Goal: Find specific page/section: Find specific page/section

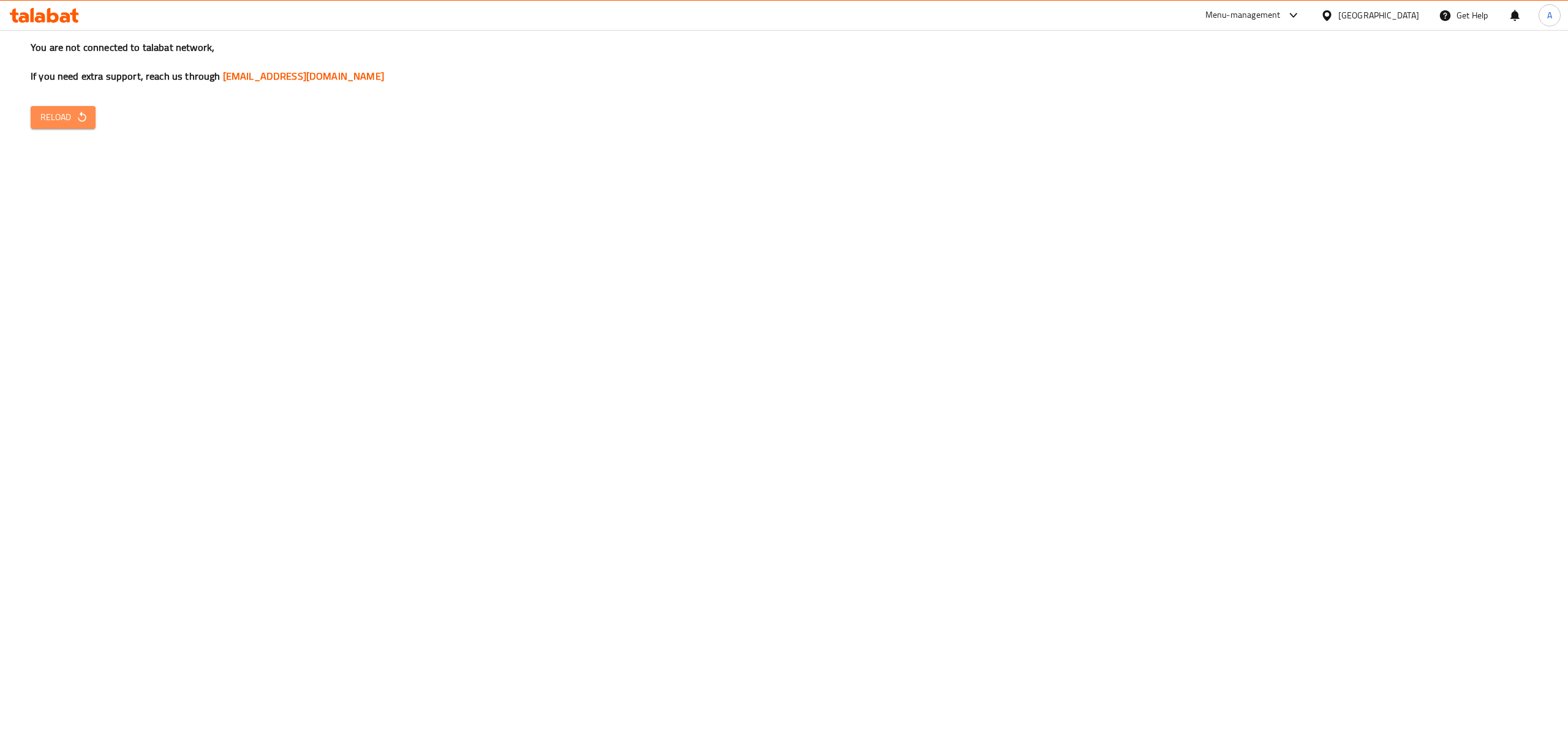
click at [70, 114] on span "Reload" at bounding box center [63, 117] width 45 height 15
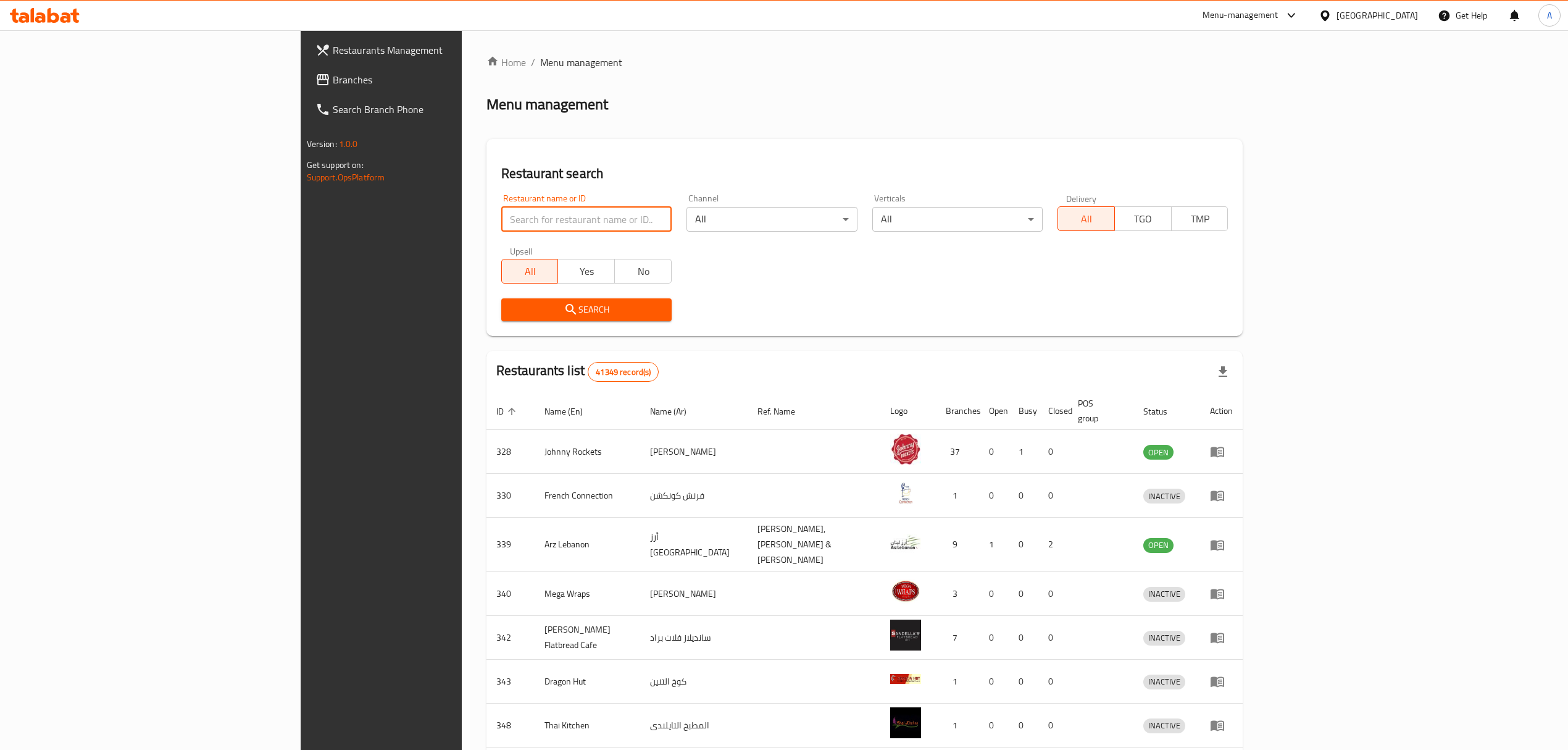
click at [501, 221] on input "search" at bounding box center [586, 219] width 170 height 25
paste input "614851"
type input "614851"
click at [511, 309] on span "Search" at bounding box center [587, 310] width 151 height 15
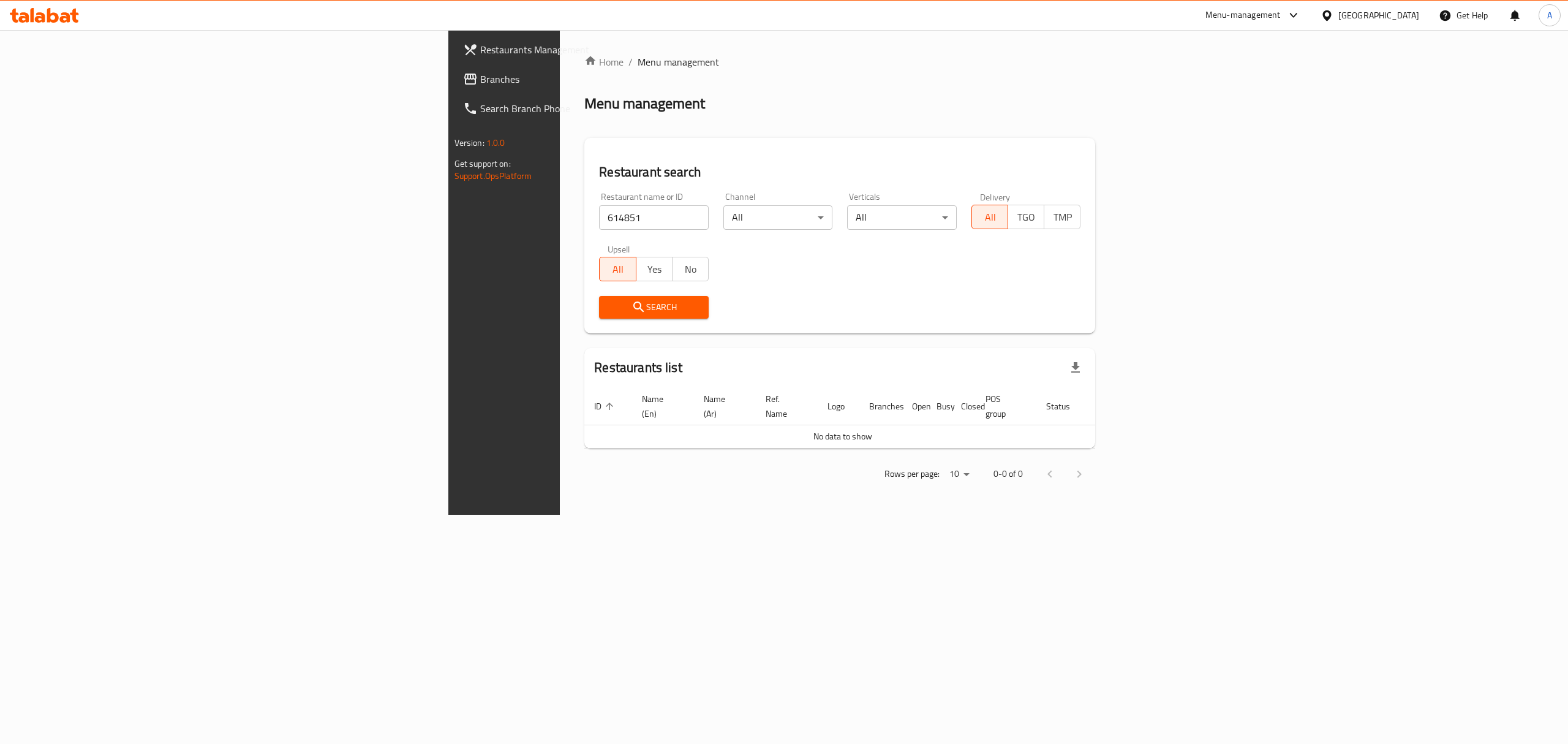
click at [1249, 15] on div "Menu-management" at bounding box center [1243, 14] width 76 height 14
click at [1157, 189] on div "Restaurant-Management" at bounding box center [1177, 193] width 96 height 13
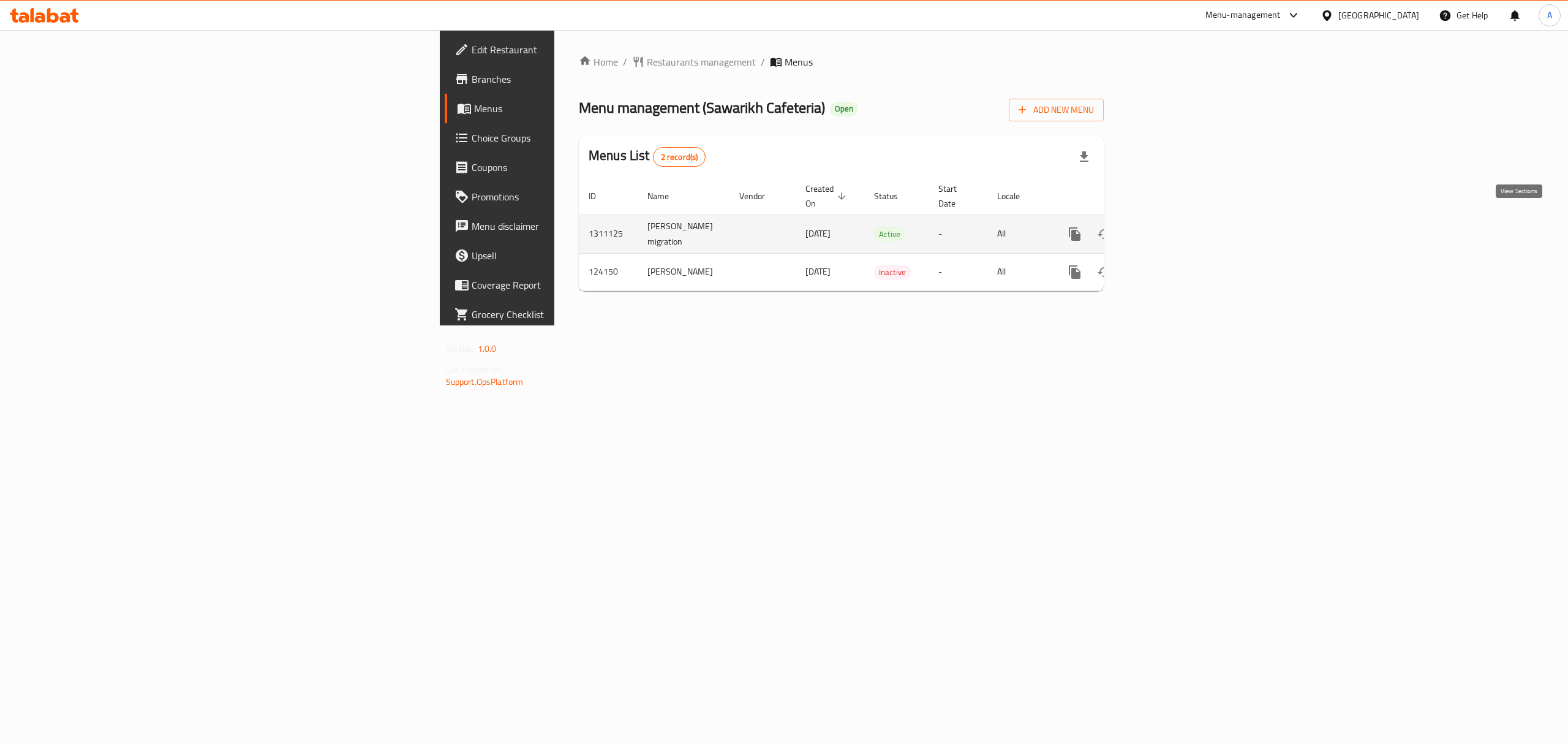
click at [1178, 220] on link "enhanced table" at bounding box center [1163, 234] width 29 height 29
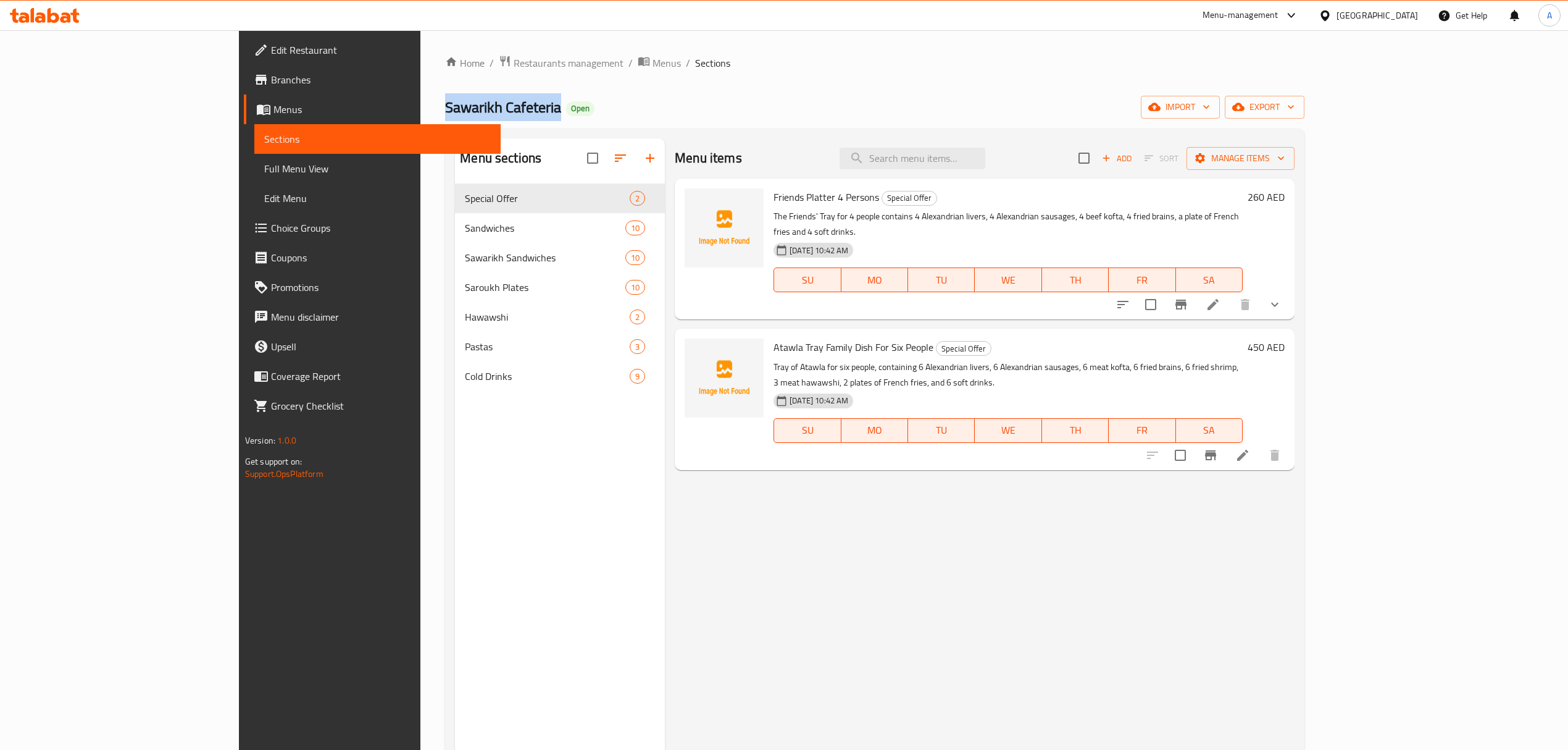
drag, startPoint x: 409, startPoint y: 108, endPoint x: 275, endPoint y: 101, distance: 134.2
click at [421, 101] on div "Home / Restaurants management / Menus / Sections Sawarikh Cafeteria Open import…" at bounding box center [875, 477] width 909 height 893
copy span "Sawarikh Cafeteria"
click at [1365, 6] on div "[GEOGRAPHIC_DATA]" at bounding box center [1368, 15] width 120 height 30
click at [1354, 22] on div "[GEOGRAPHIC_DATA]" at bounding box center [1377, 15] width 81 height 14
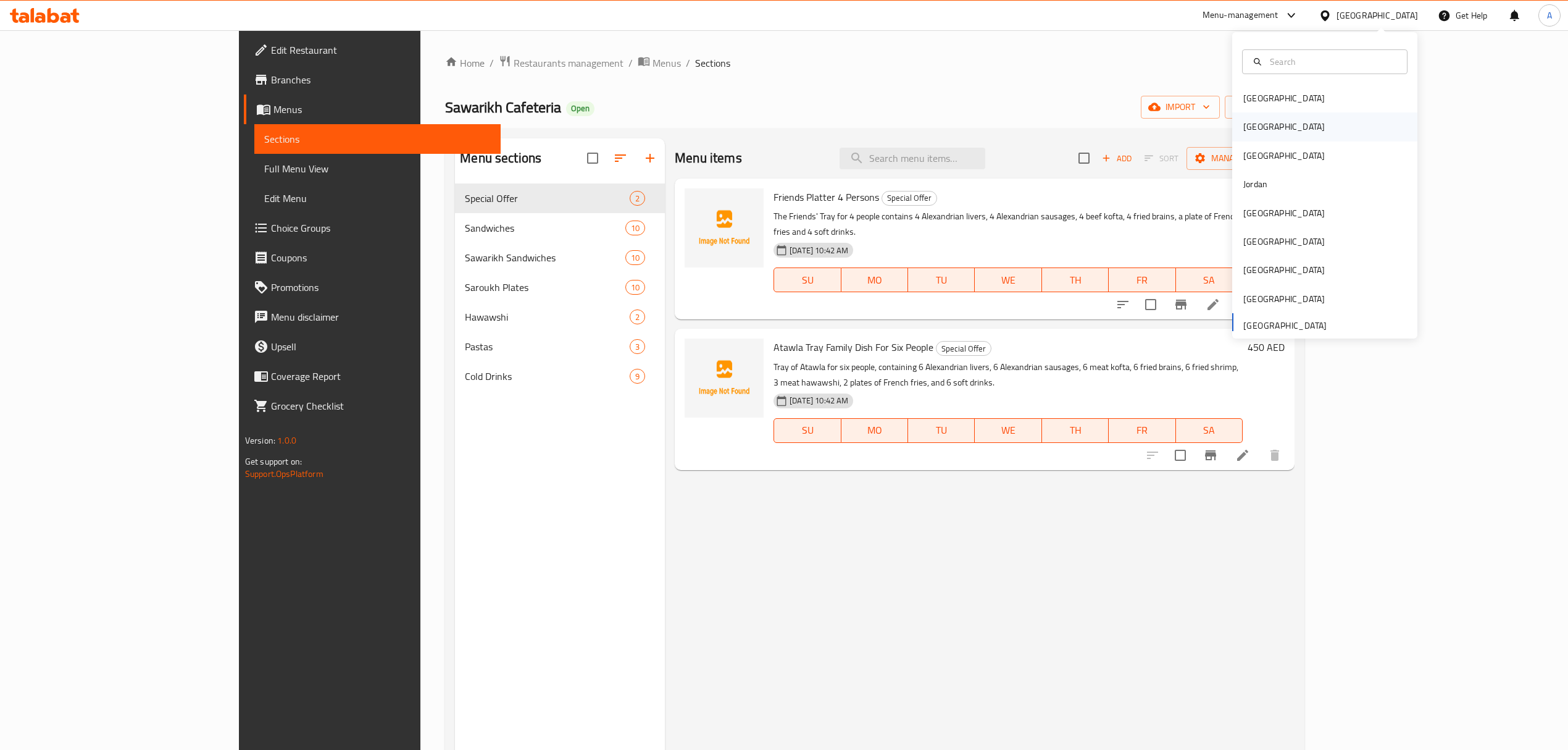
click at [1265, 122] on div "[GEOGRAPHIC_DATA]" at bounding box center [1325, 126] width 185 height 28
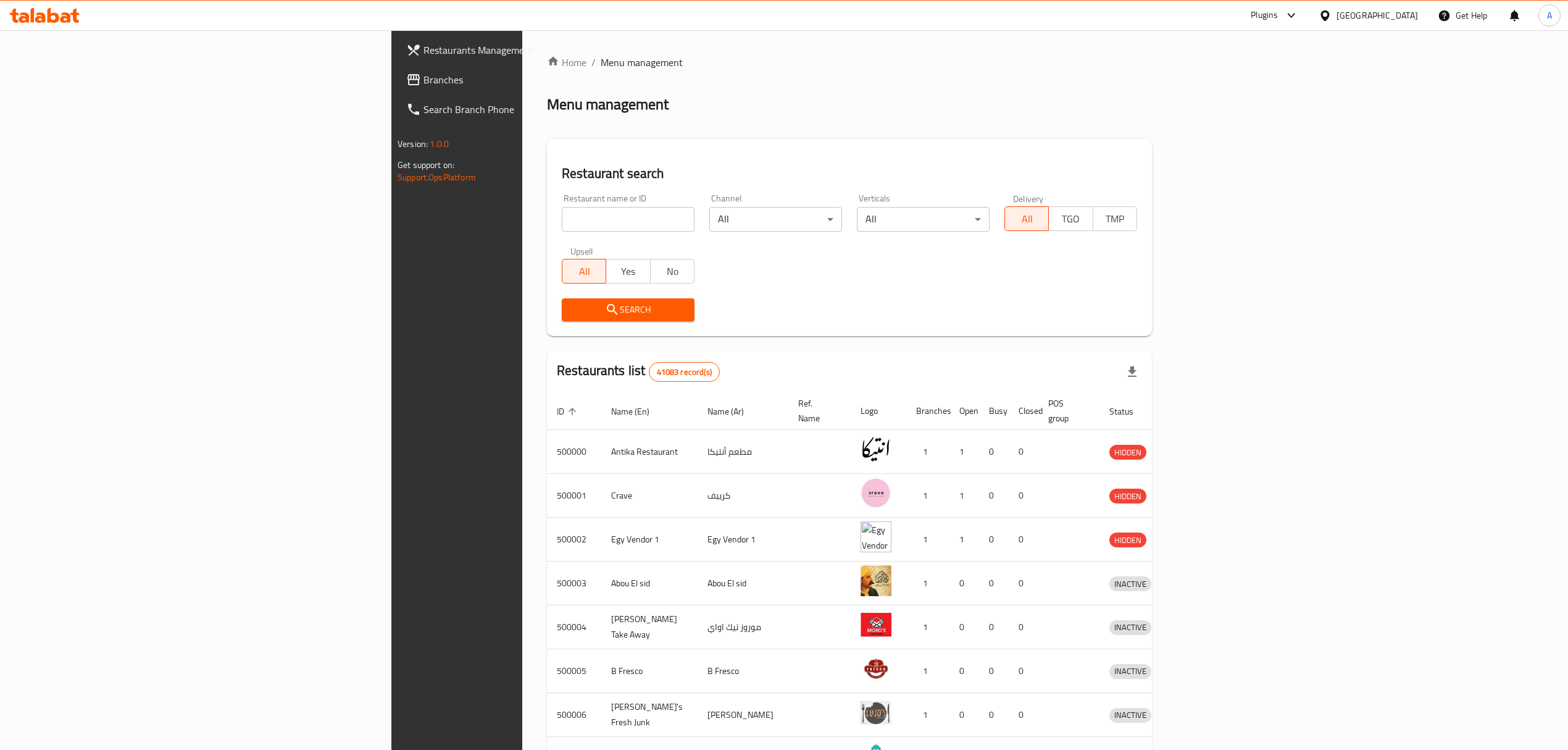
click at [423, 76] on span "Branches" at bounding box center [533, 79] width 220 height 14
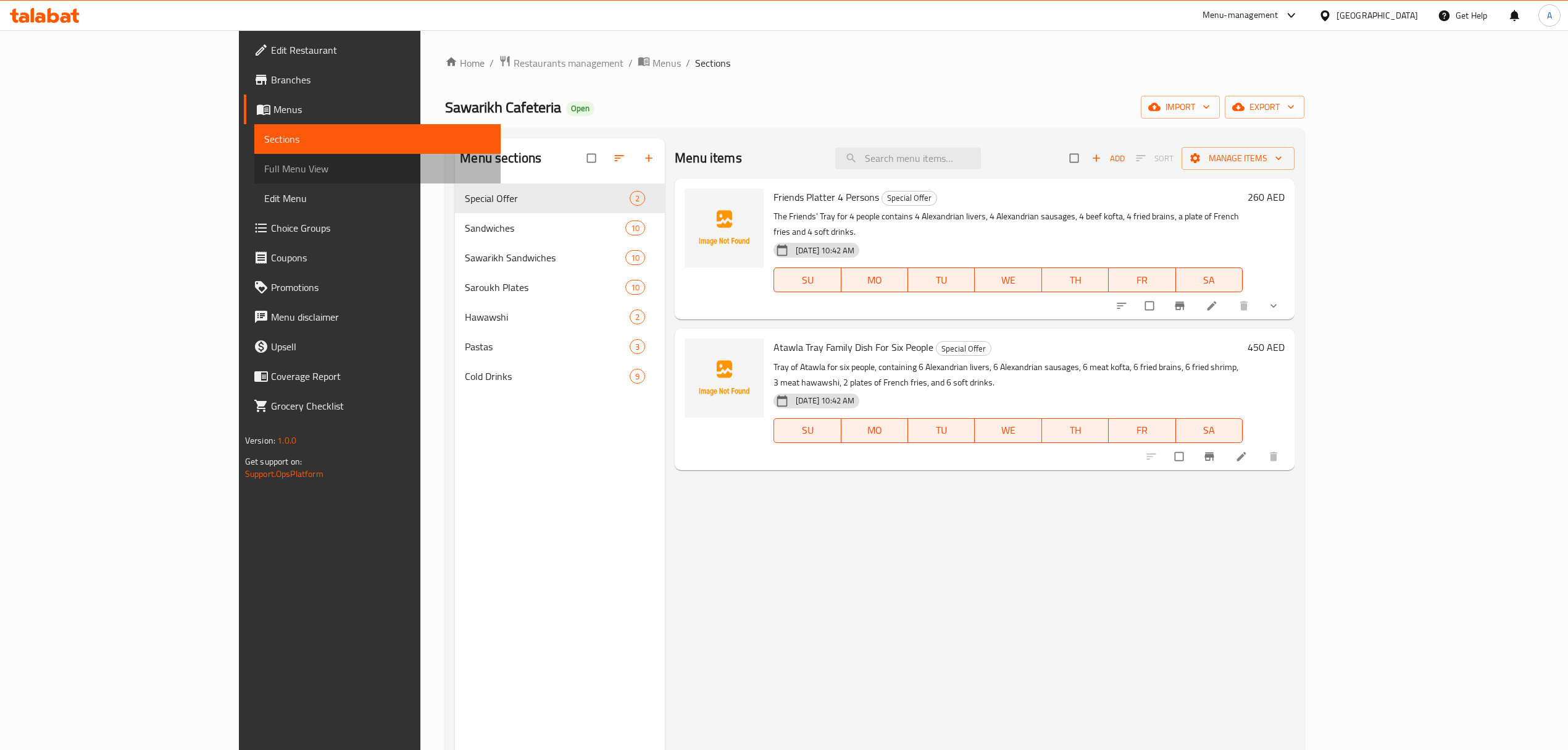
click at [265, 174] on span "Full Menu View" at bounding box center [377, 168] width 226 height 14
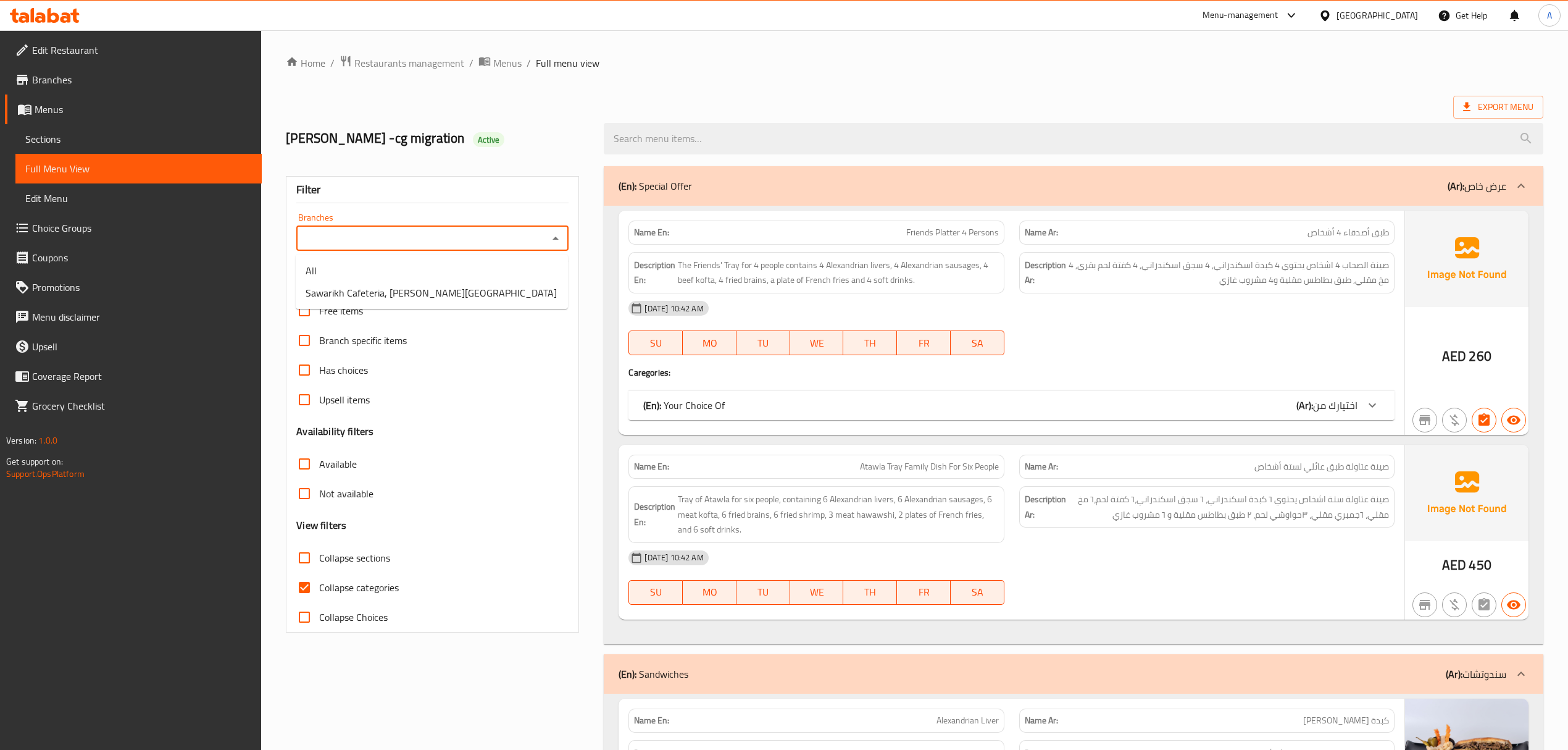
click at [541, 247] on input "Branches" at bounding box center [422, 238] width 244 height 17
click at [449, 289] on span "Sawarikh Cafeteria, Mohammed Bin Zayed City" at bounding box center [431, 292] width 251 height 14
type input "Sawarikh Cafeteria, Mohammed Bin Zayed City"
